Goal: Use online tool/utility: Utilize a website feature to perform a specific function

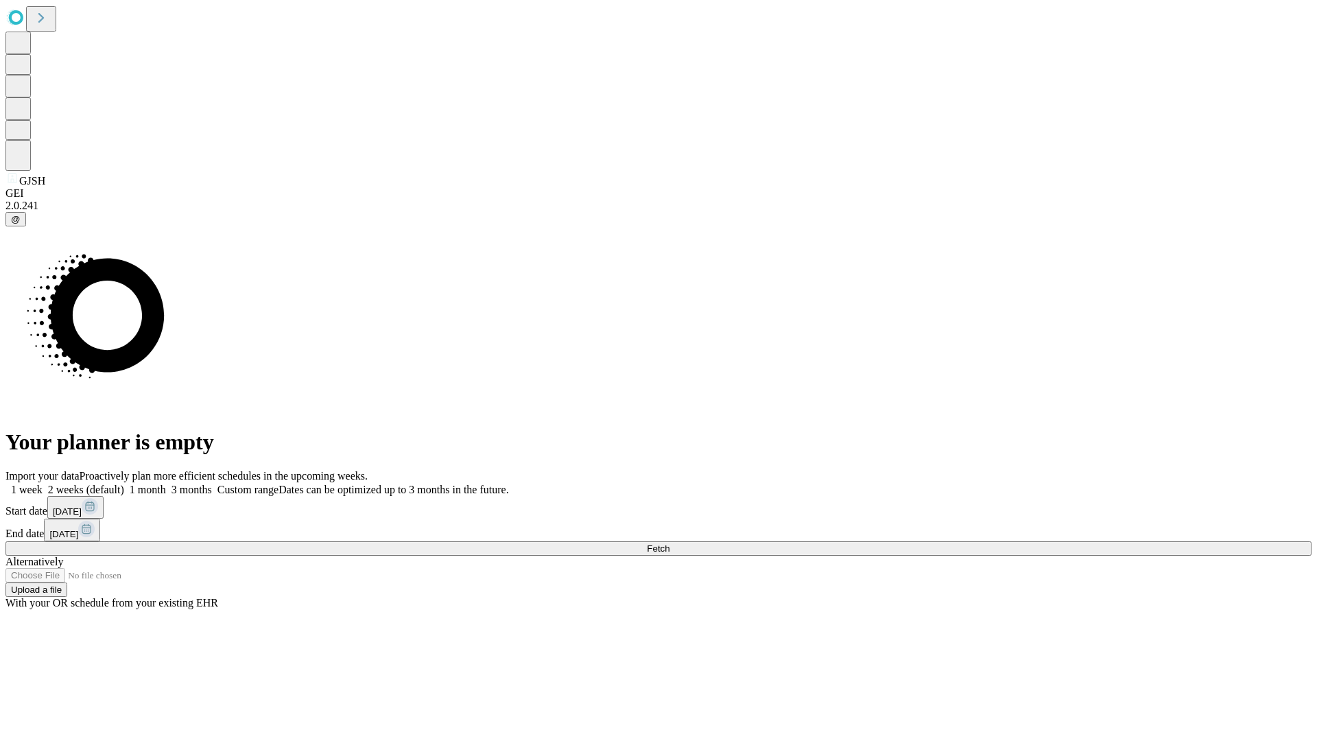
click at [669, 543] on span "Fetch" at bounding box center [658, 548] width 23 height 10
